Goal: Communication & Community: Answer question/provide support

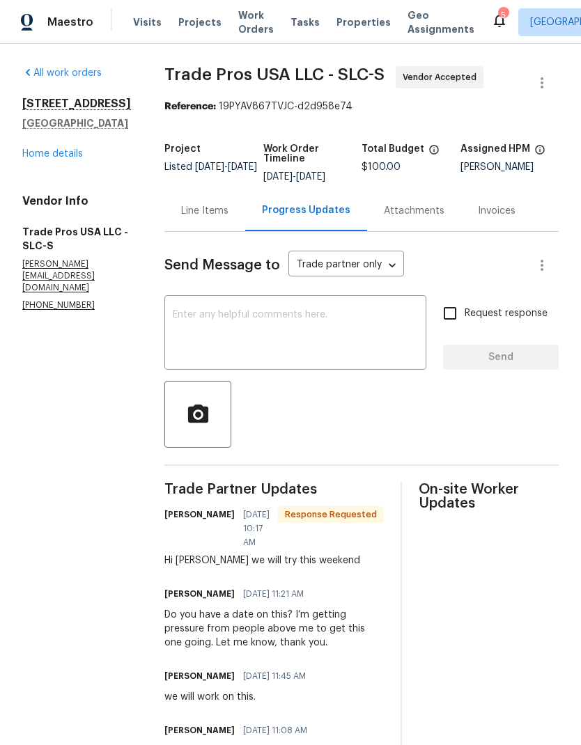
click at [319, 334] on textarea at bounding box center [295, 334] width 245 height 49
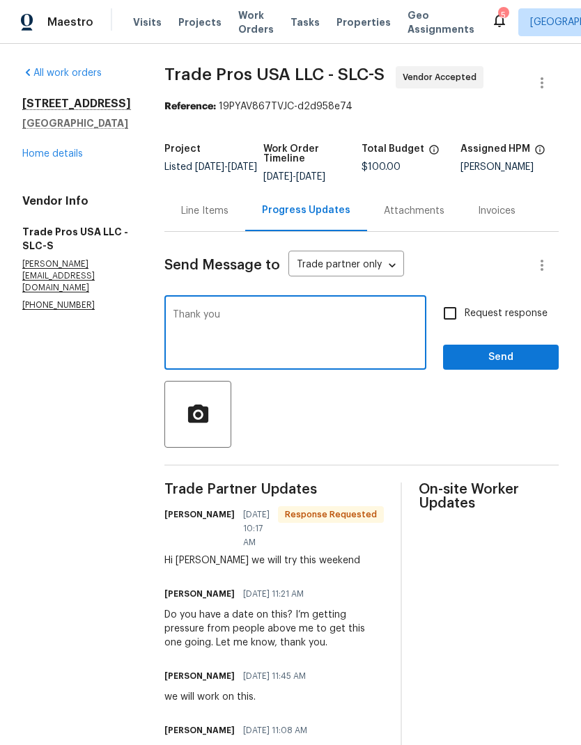
type textarea "Thank you"
click at [530, 366] on span "Send" at bounding box center [500, 357] width 93 height 17
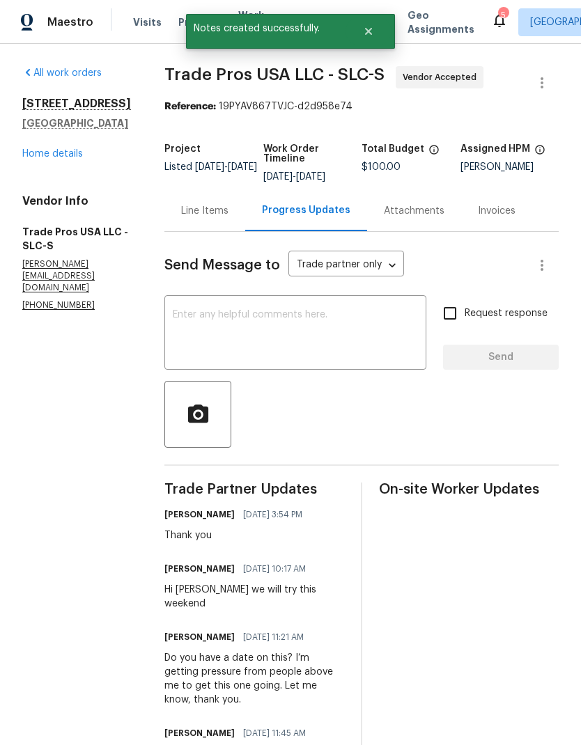
click at [78, 159] on link "Home details" at bounding box center [52, 154] width 61 height 10
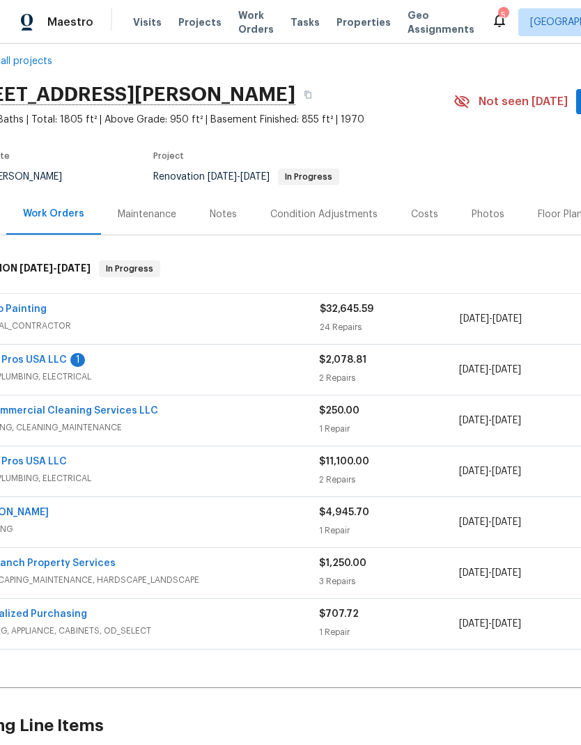
scroll to position [26, 11]
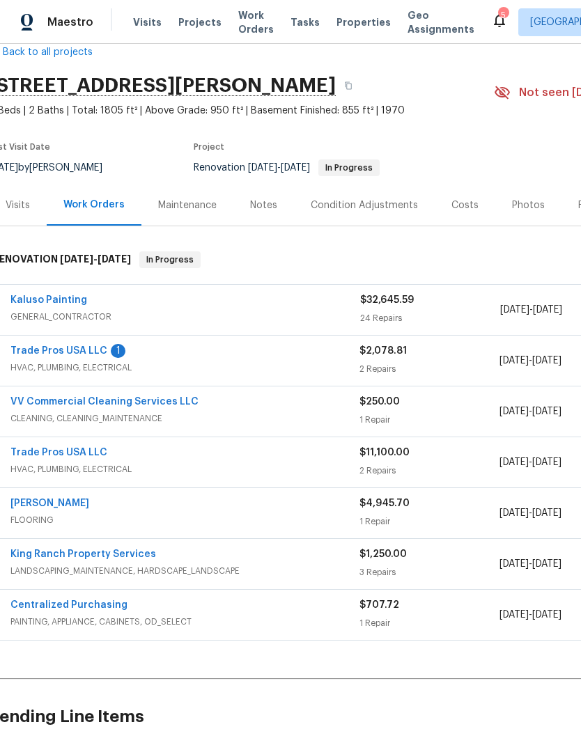
click at [77, 352] on link "Trade Pros USA LLC" at bounding box center [58, 351] width 97 height 10
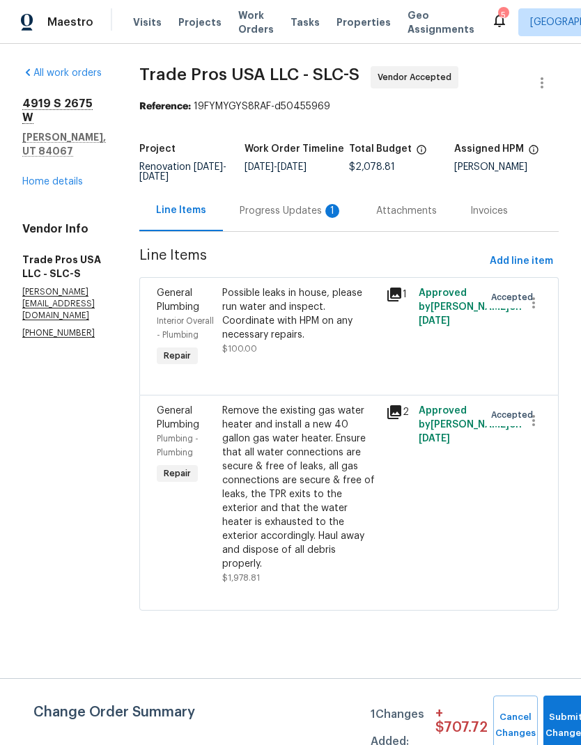
click at [306, 211] on div "Progress Updates 1" at bounding box center [291, 211] width 103 height 14
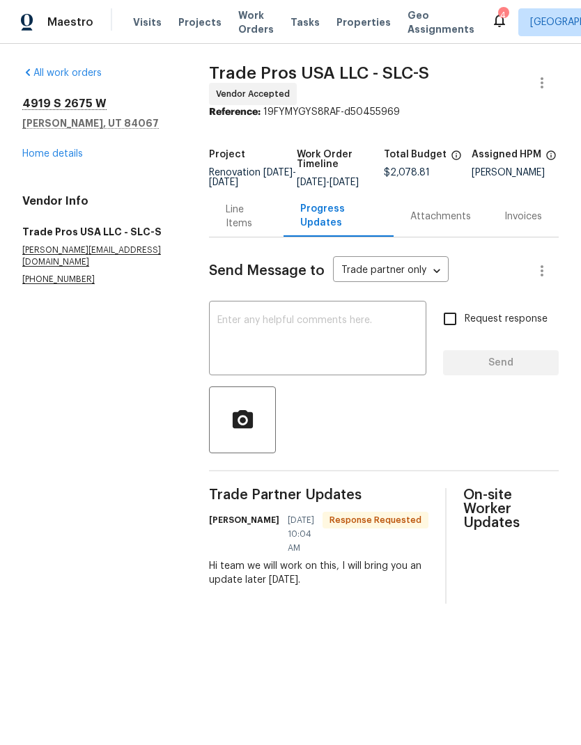
click at [364, 344] on textarea at bounding box center [317, 339] width 201 height 49
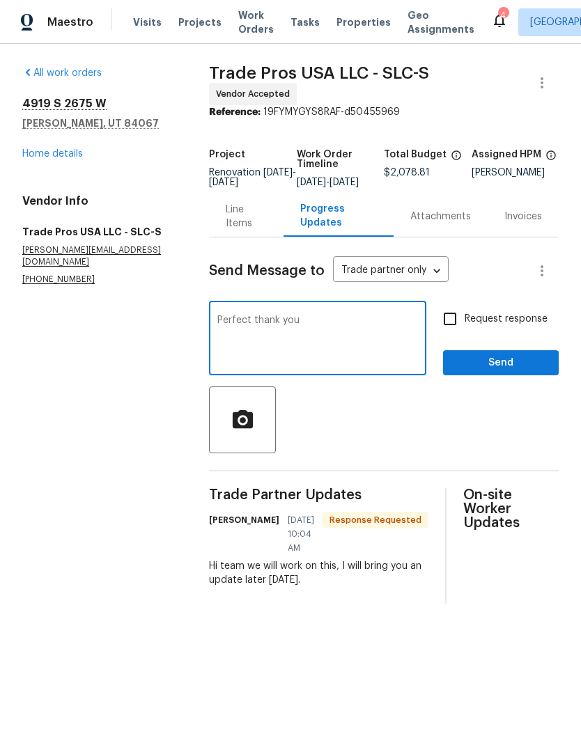
type textarea "Perfect thank you"
click at [514, 368] on span "Send" at bounding box center [500, 362] width 93 height 17
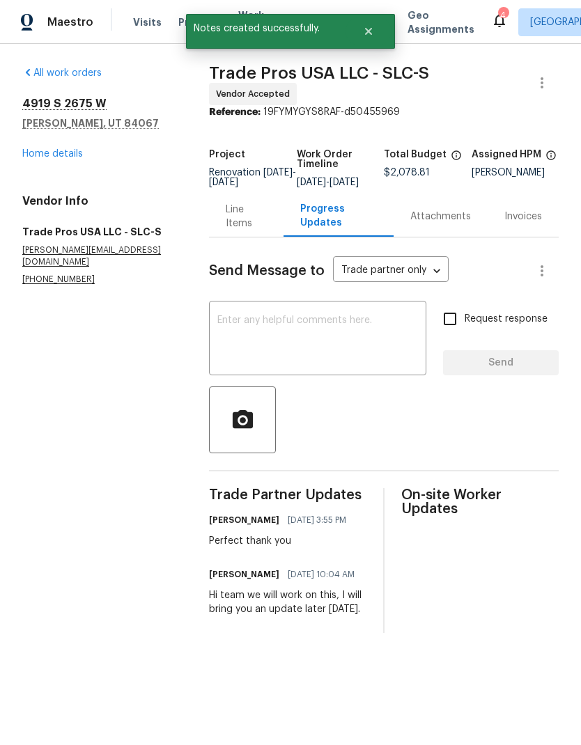
click at [87, 148] on div "4919 S 2675 W Roy, UT 84067 Home details" at bounding box center [98, 129] width 153 height 64
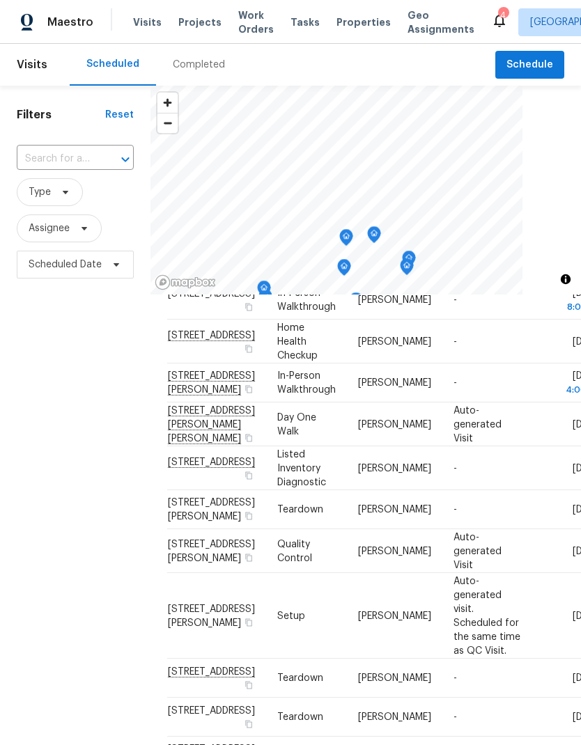
scroll to position [938, 0]
